Goal: Check status

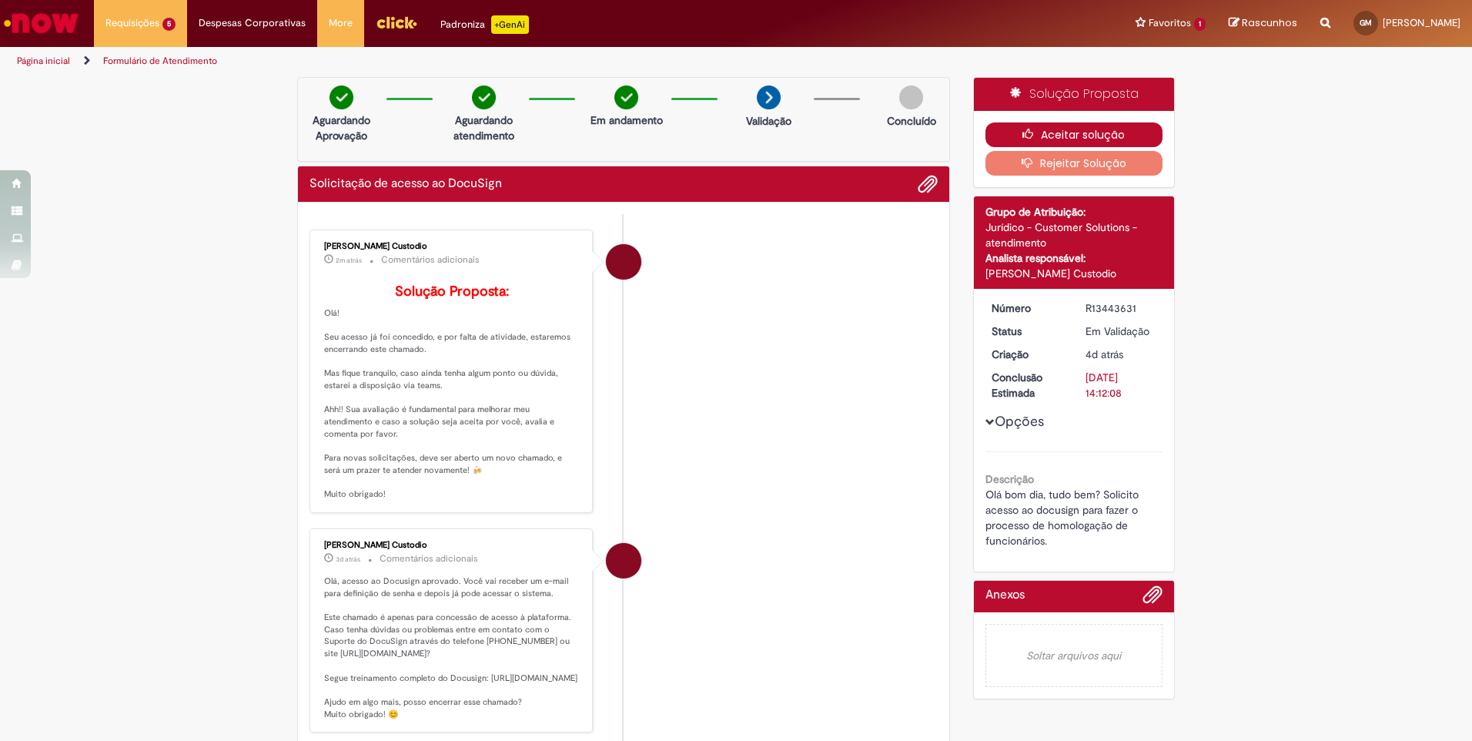
click at [1094, 136] on button "Aceitar solução" at bounding box center [1074, 134] width 178 height 25
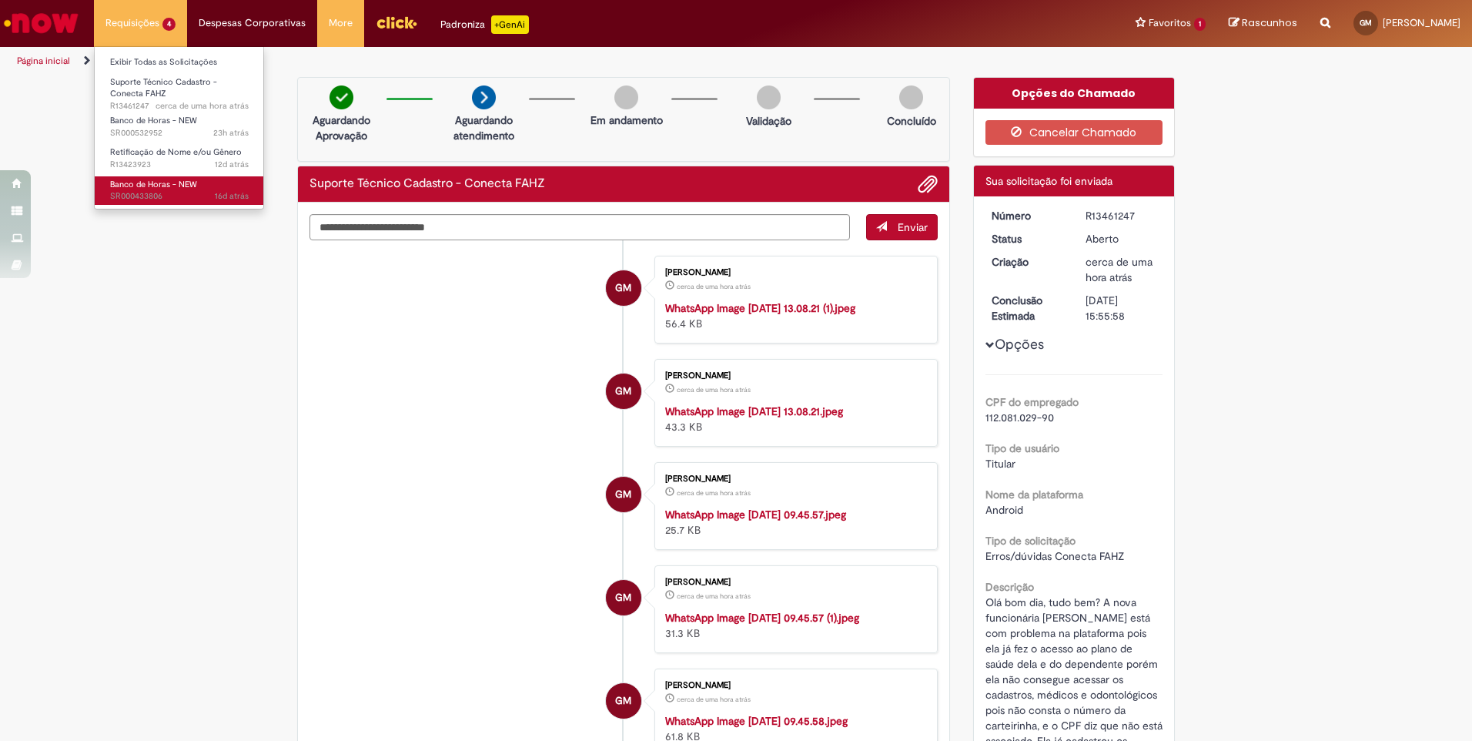
click at [166, 190] on link "Banco de Horas - NEW 16d atrás 16 dias atrás SR000433806" at bounding box center [179, 190] width 169 height 28
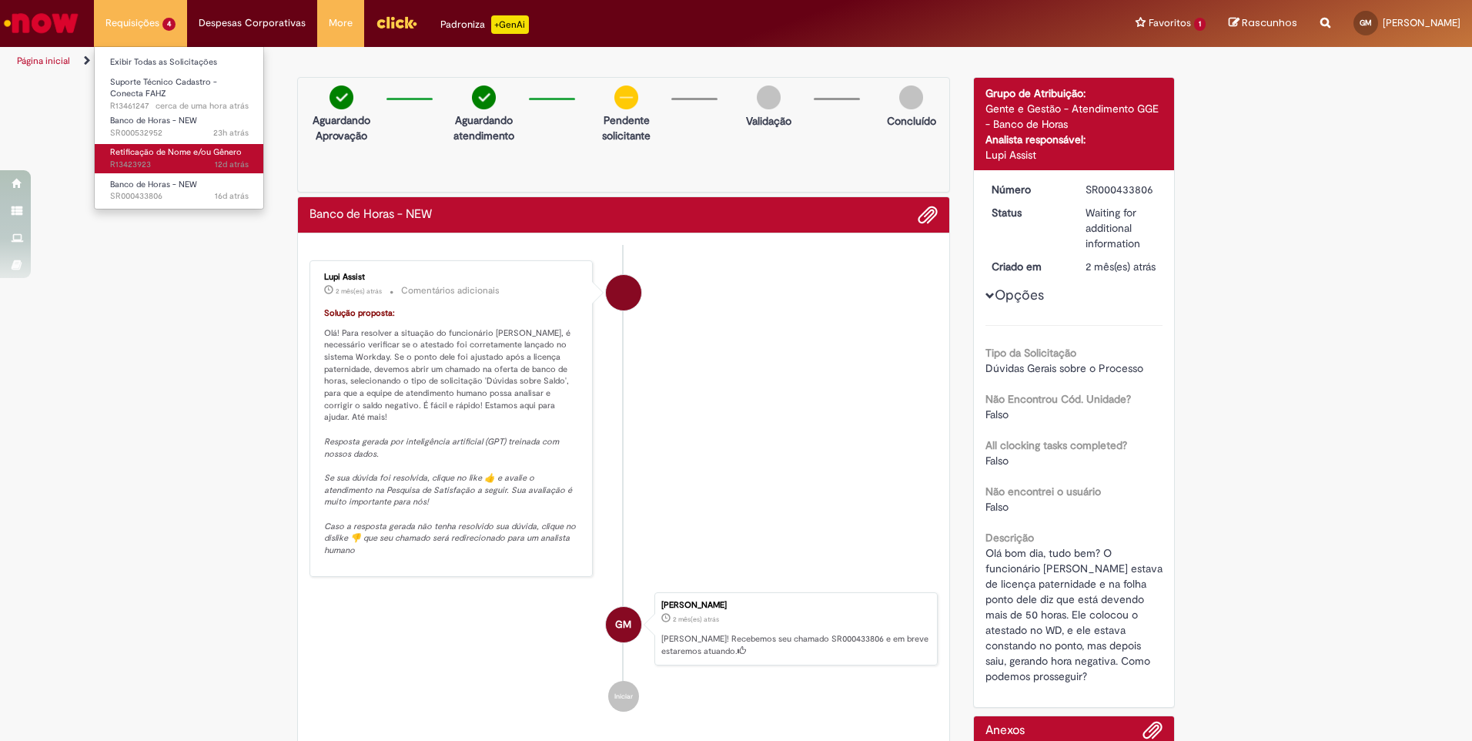
click at [165, 158] on span "Retificação de Nome e/ou Gênero" at bounding box center [176, 152] width 132 height 12
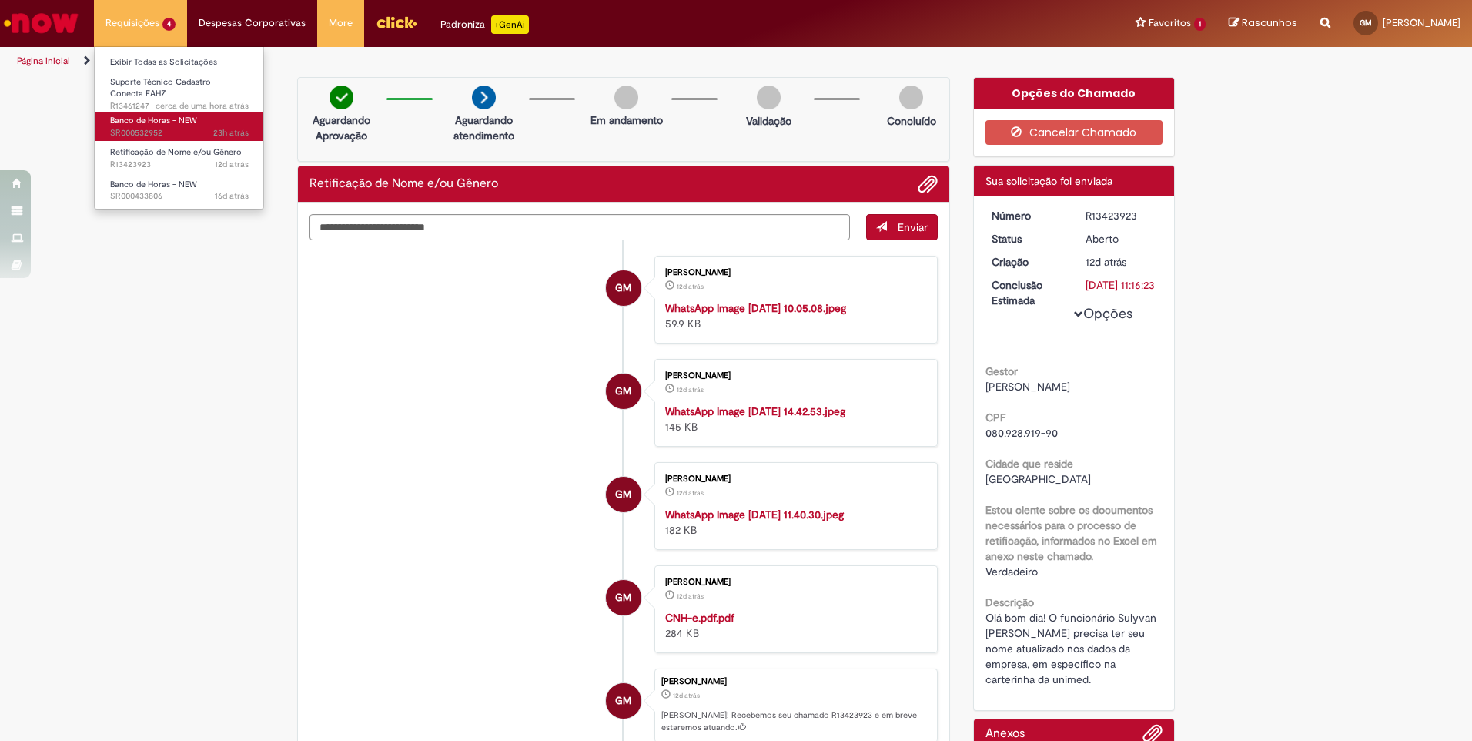
click at [159, 128] on span "23h atrás 23 horas atrás SR000532952" at bounding box center [179, 133] width 139 height 12
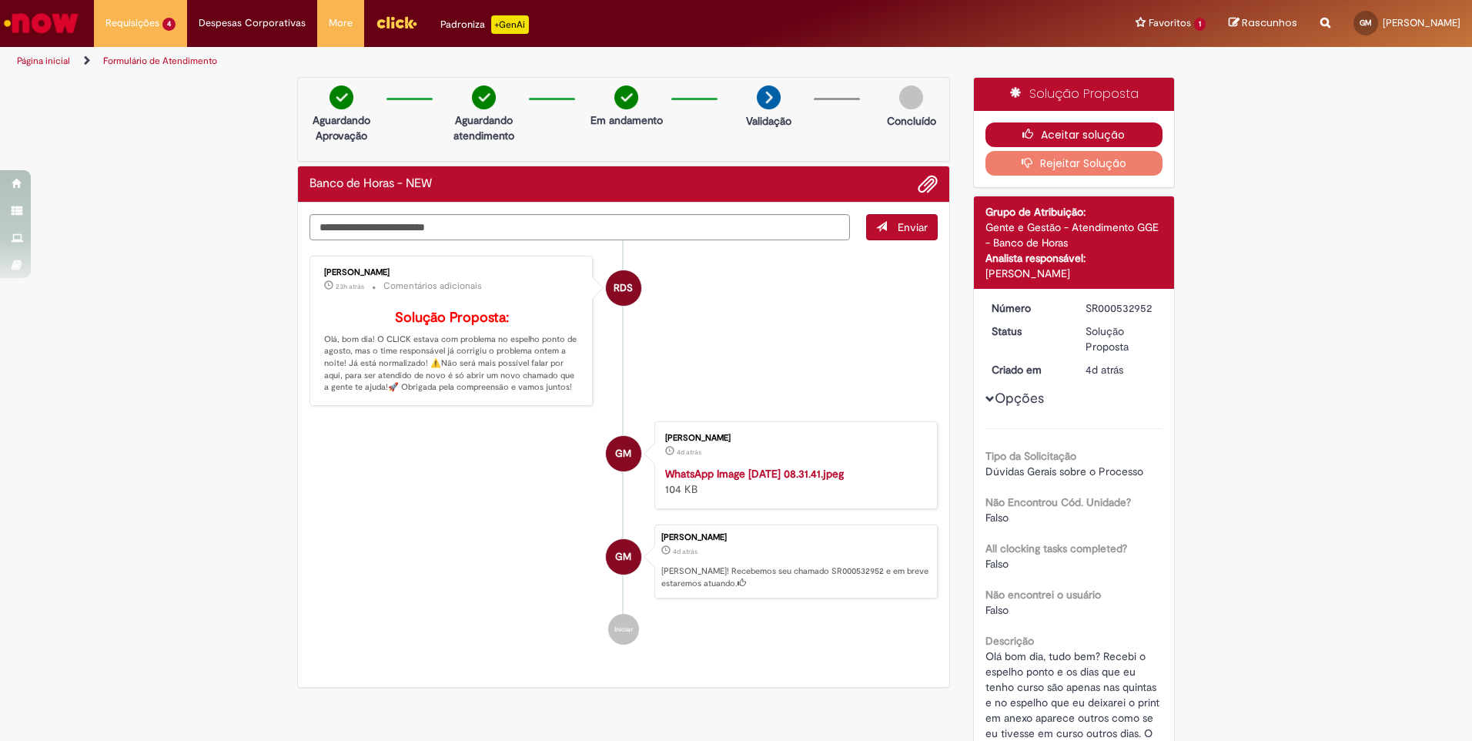
click at [1066, 141] on button "Aceitar solução" at bounding box center [1074, 134] width 178 height 25
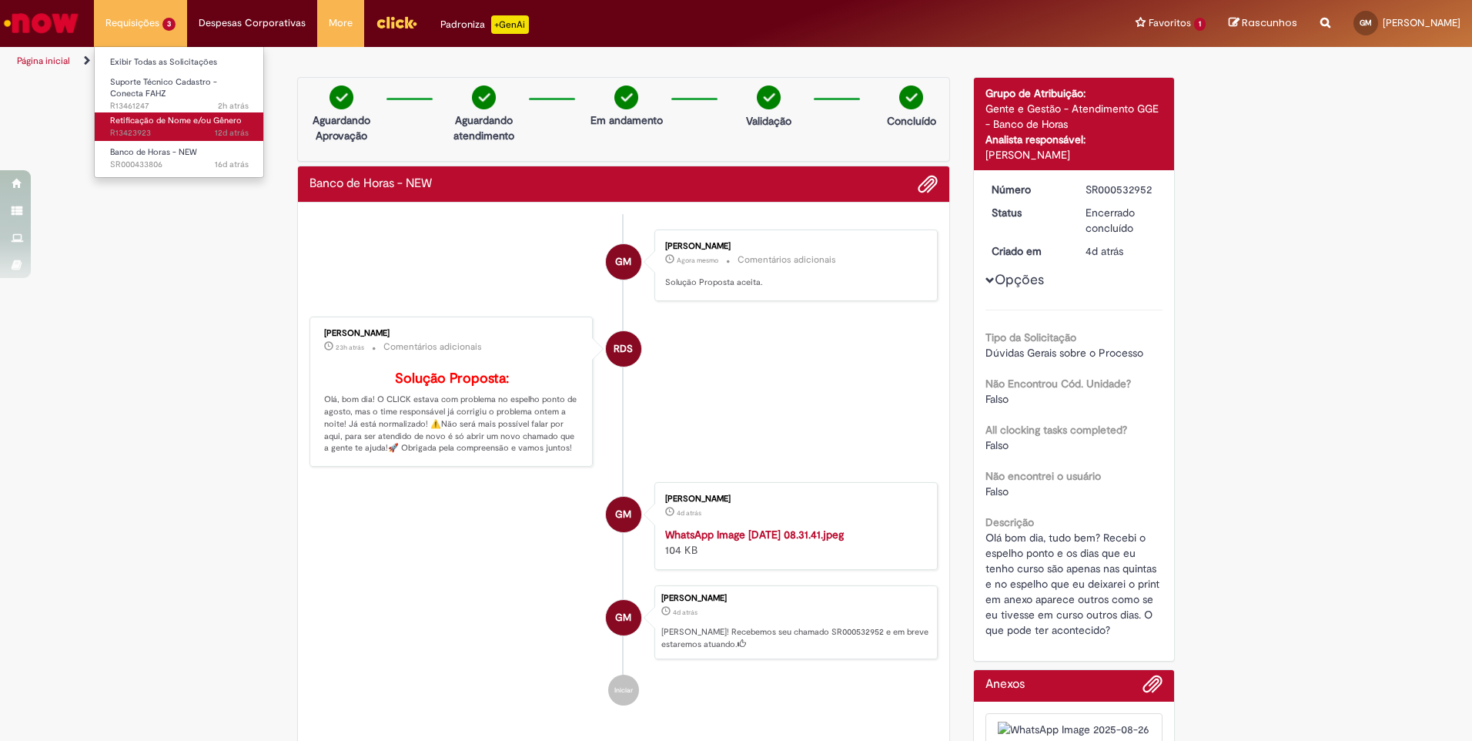
click at [161, 119] on span "Retificação de Nome e/ou Gênero" at bounding box center [176, 121] width 132 height 12
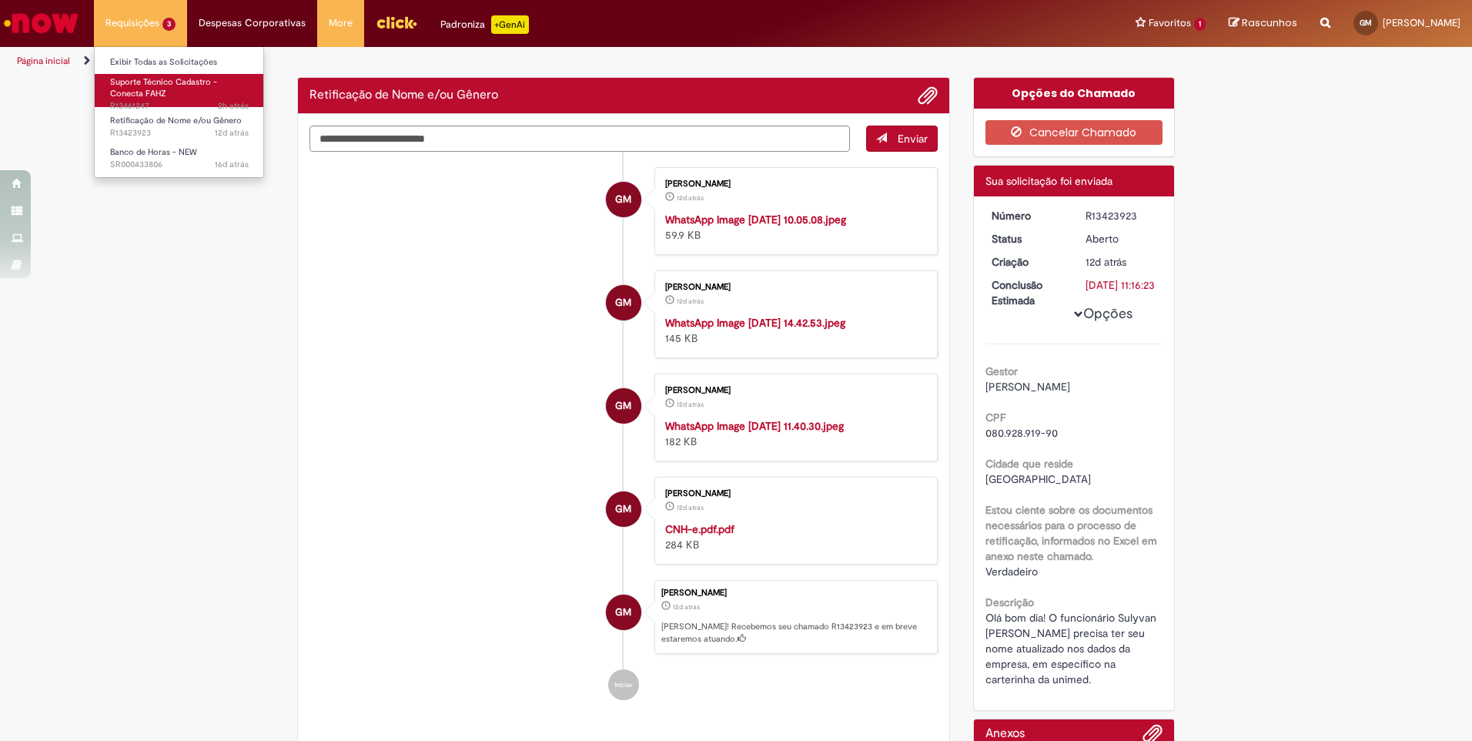
click at [176, 95] on link "Suporte Técnico Cadastro - Conecta FAHZ 2h atrás 2 horas atrás R13461247" at bounding box center [179, 90] width 169 height 33
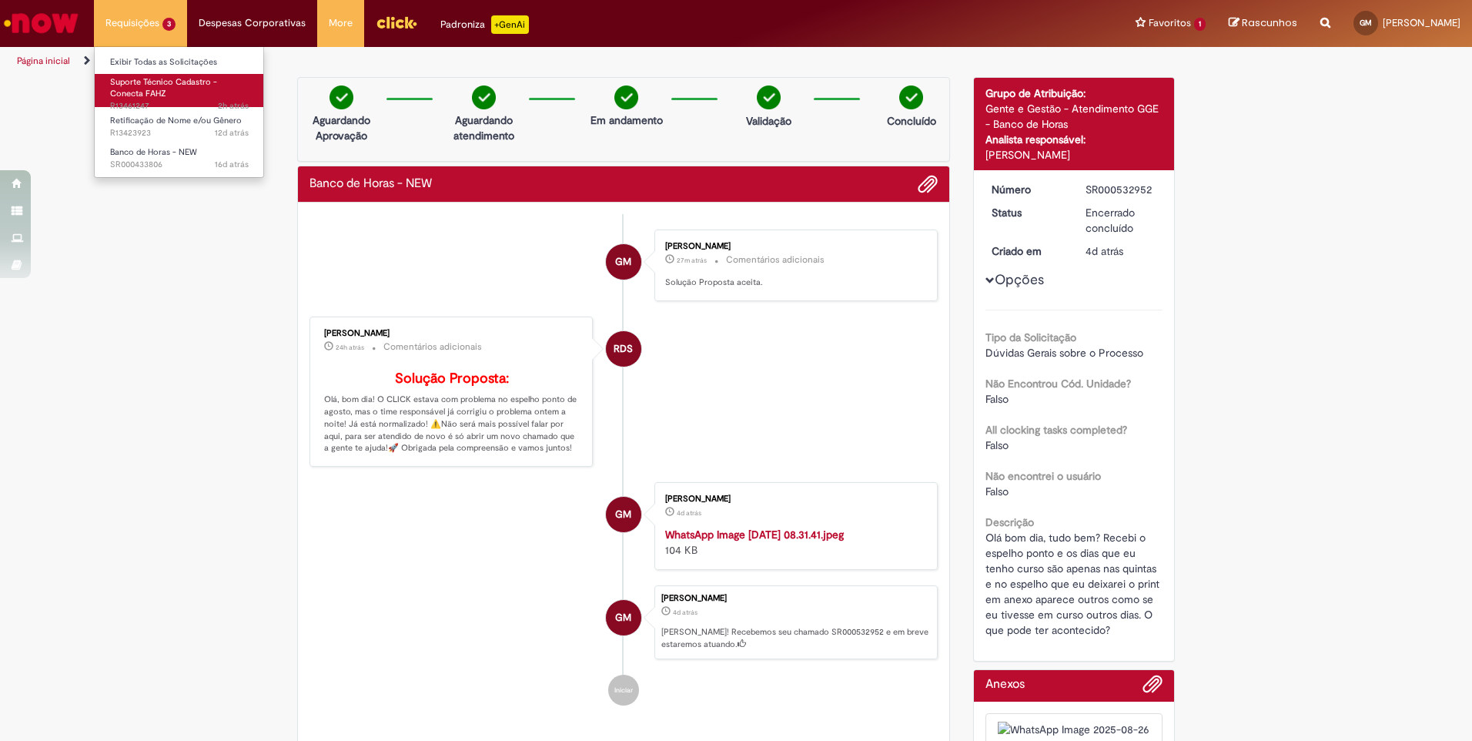
click at [172, 90] on link "Suporte Técnico Cadastro - Conecta FAHZ 2h atrás 2 horas atrás R13461247" at bounding box center [179, 90] width 169 height 33
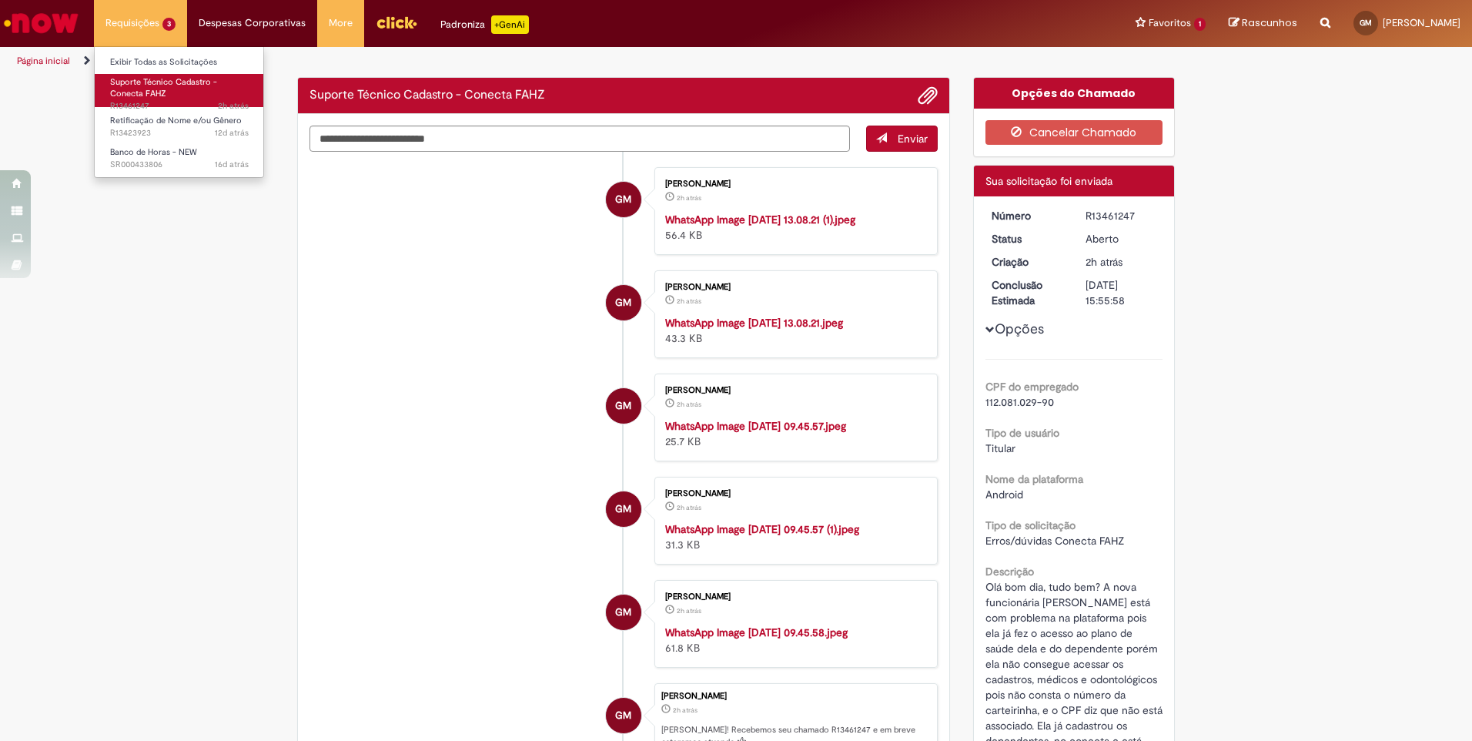
click at [172, 90] on link "Suporte Técnico Cadastro - Conecta FAHZ 2h atrás 2 horas atrás R13461247" at bounding box center [179, 90] width 169 height 33
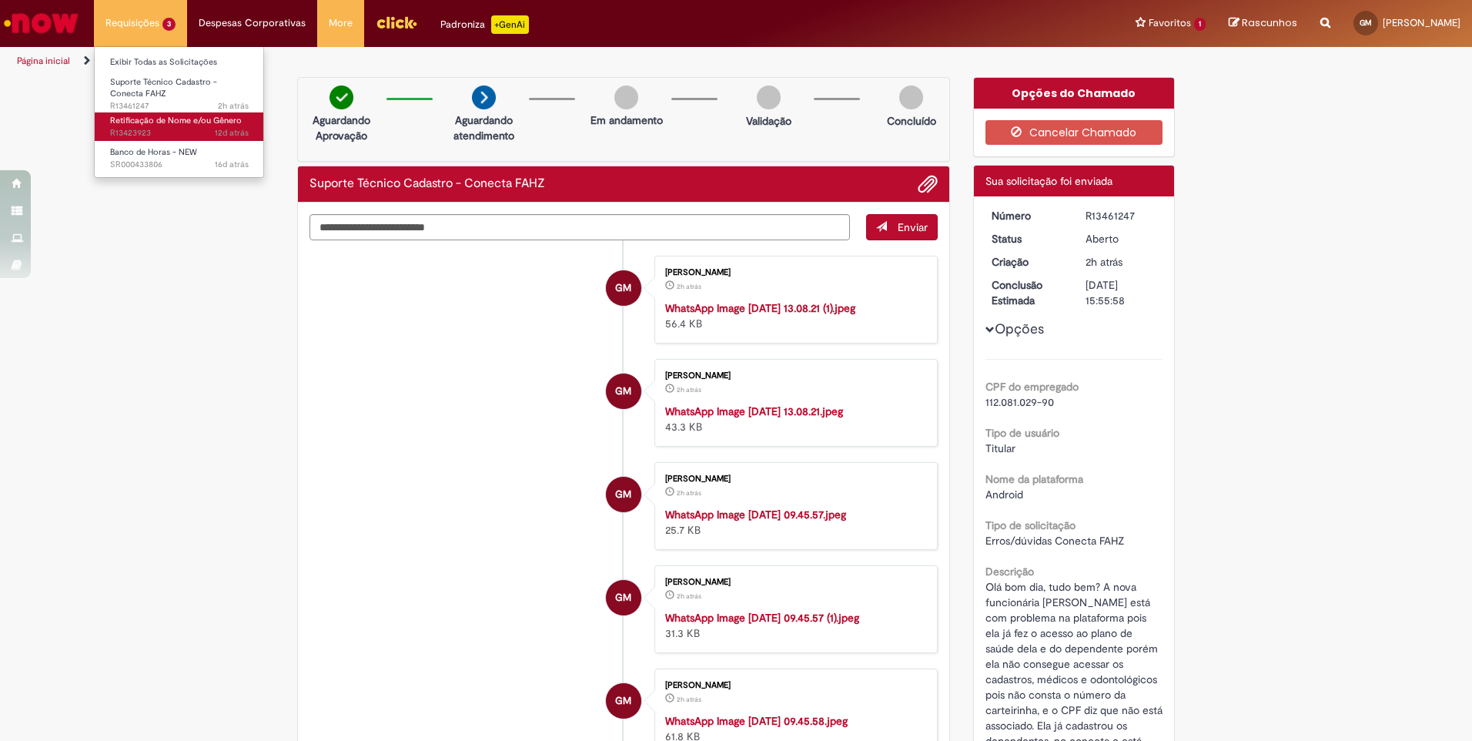
click at [169, 122] on span "Retificação de Nome e/ou Gênero" at bounding box center [176, 121] width 132 height 12
click at [166, 120] on span "Retificação de Nome e/ou Gênero" at bounding box center [176, 121] width 132 height 12
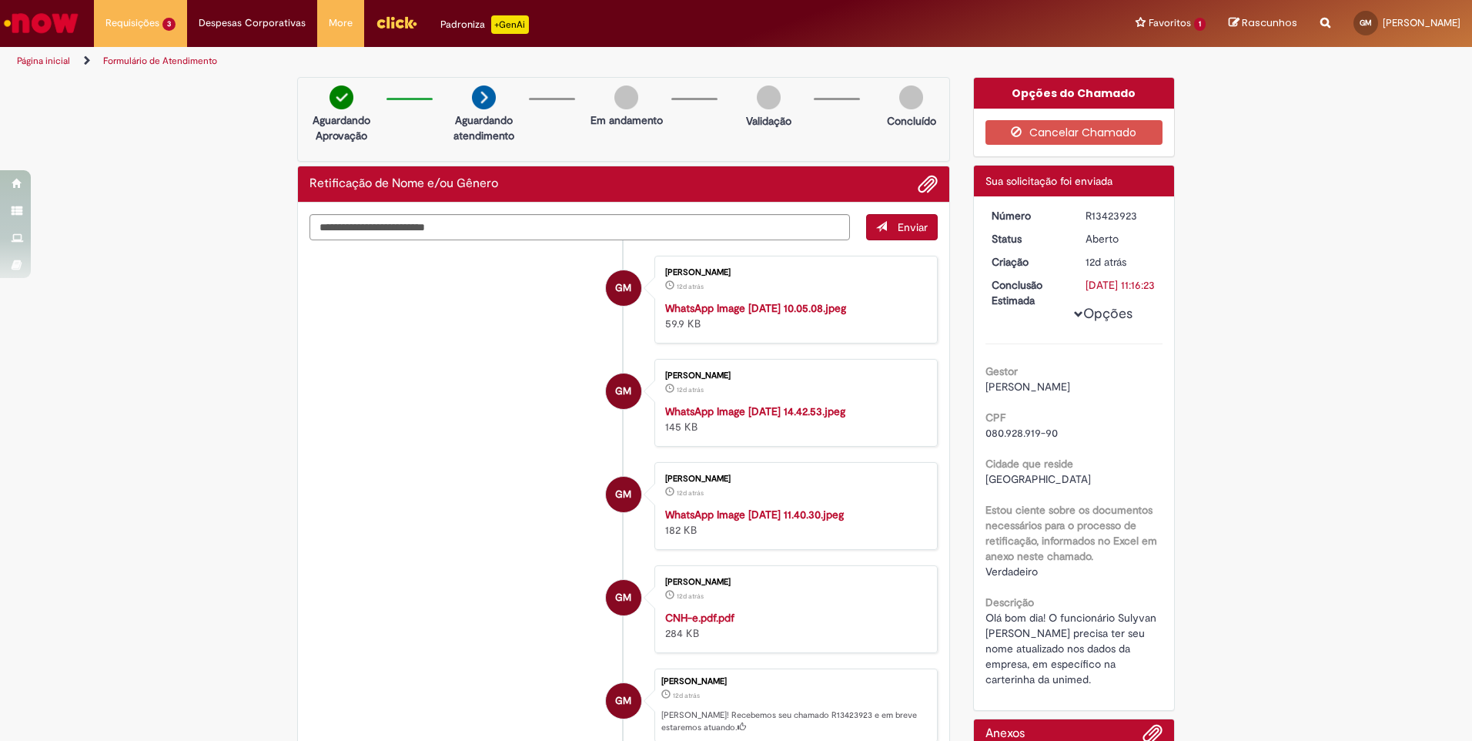
click at [476, 103] on img at bounding box center [484, 97] width 24 height 24
click at [186, 154] on span "Banco de Horas - NEW" at bounding box center [153, 152] width 87 height 12
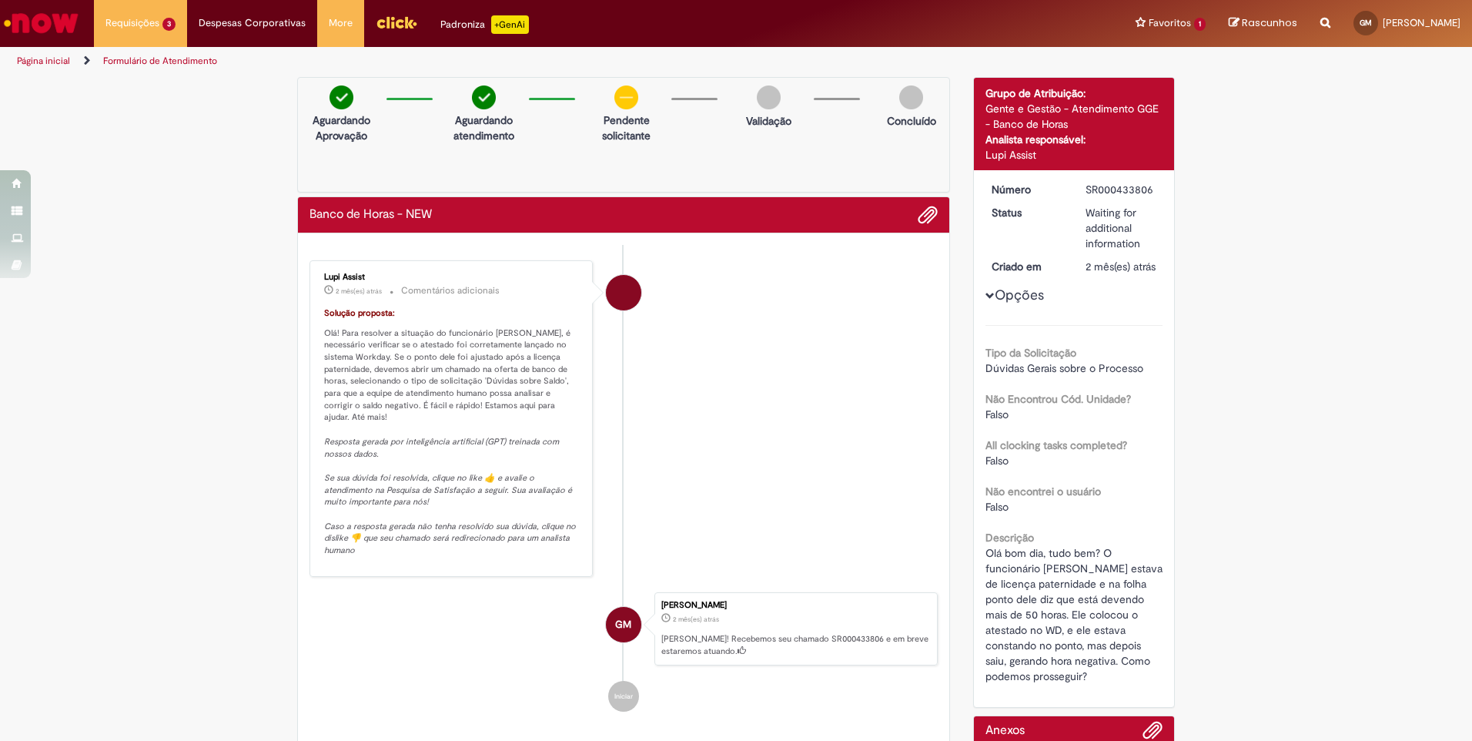
scroll to position [178, 0]
